Goal: Transaction & Acquisition: Obtain resource

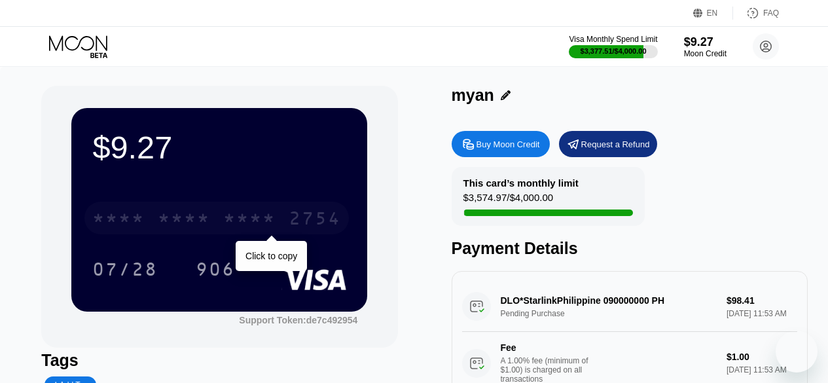
click at [263, 227] on div "* * * *" at bounding box center [249, 219] width 52 height 21
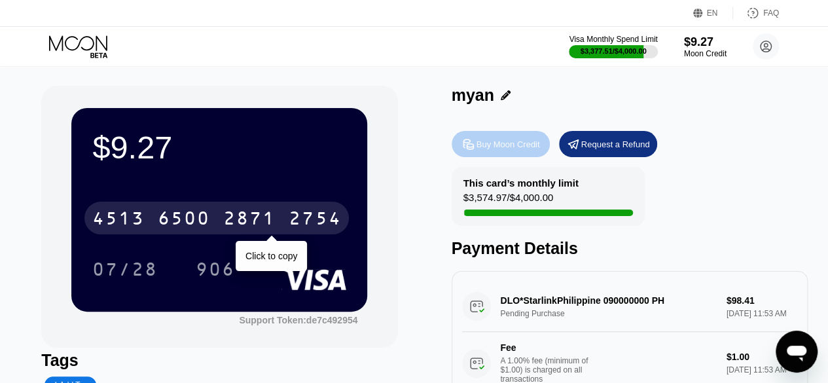
click at [493, 141] on div "Buy Moon Credit" at bounding box center [509, 144] width 64 height 11
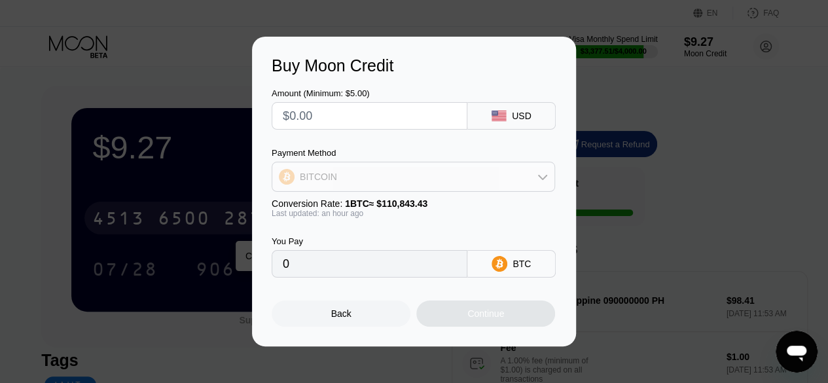
click at [452, 179] on div "BITCOIN" at bounding box center [413, 177] width 282 height 26
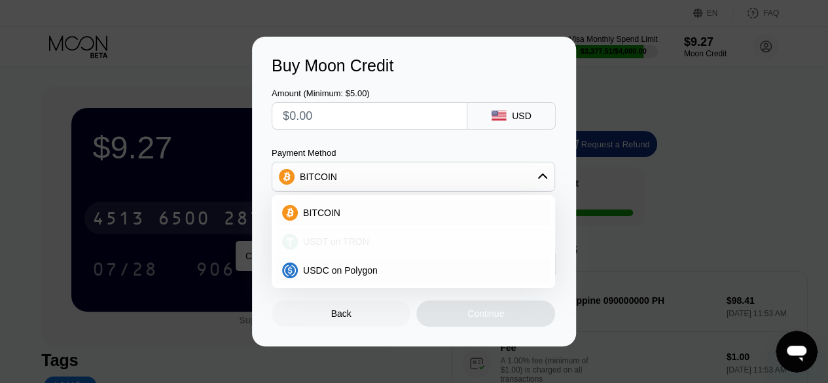
click at [422, 243] on div "USDT on TRON" at bounding box center [421, 241] width 247 height 10
type input "0.00"
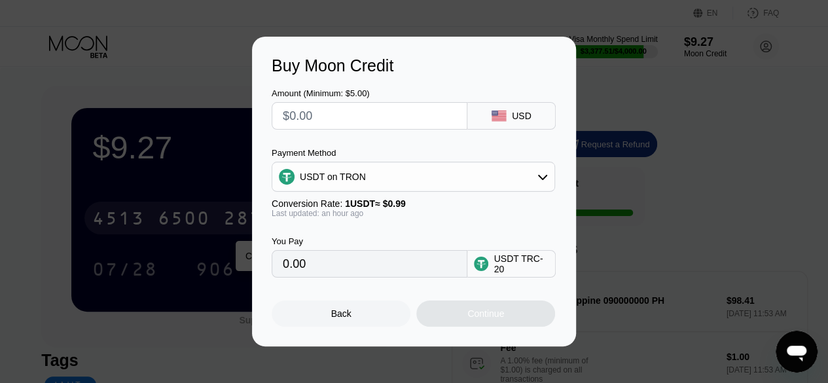
click at [372, 117] on input "text" at bounding box center [369, 116] width 173 height 26
type input "$100"
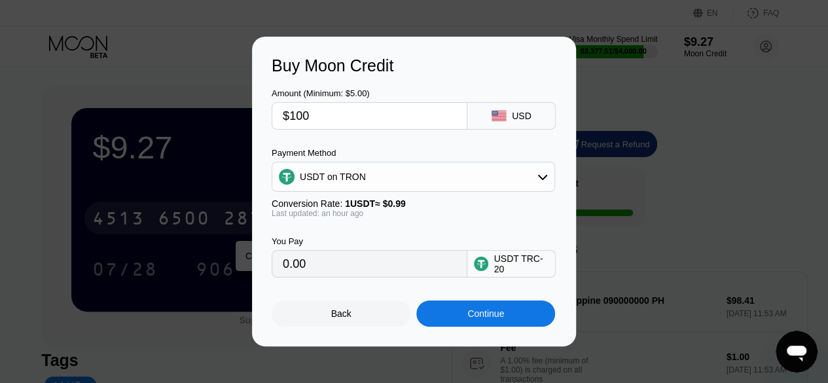
type input "101.01"
type input "$100"
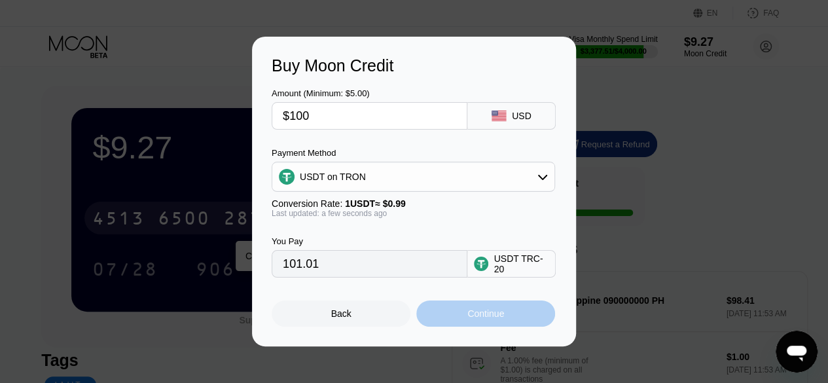
click at [439, 308] on div "Continue" at bounding box center [485, 313] width 139 height 26
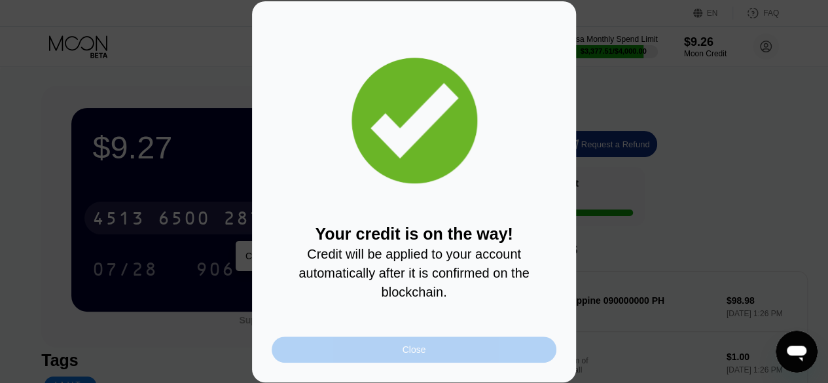
click at [478, 354] on div "Close" at bounding box center [414, 349] width 285 height 26
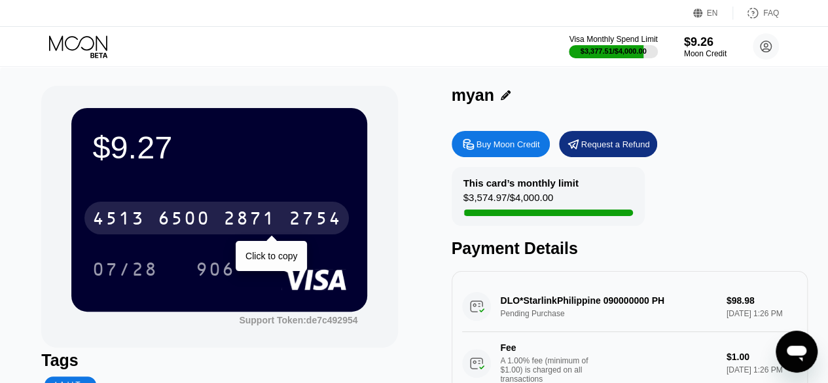
click at [276, 100] on div "$9.27 [CREDIT_CARD_NUMBER] Click to copy 07/28 906 Support Token: de7c492954" at bounding box center [219, 217] width 356 height 262
click at [596, 50] on div "$3,377.51 / $4,000.00" at bounding box center [613, 51] width 67 height 8
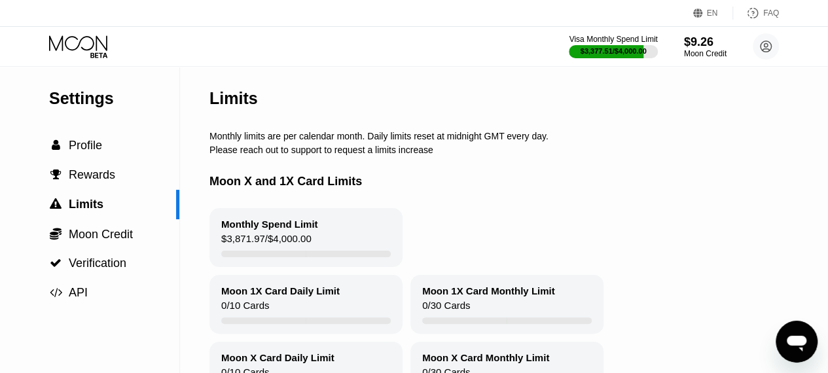
click at [76, 44] on icon at bounding box center [79, 46] width 61 height 23
